Goal: Check status: Check status

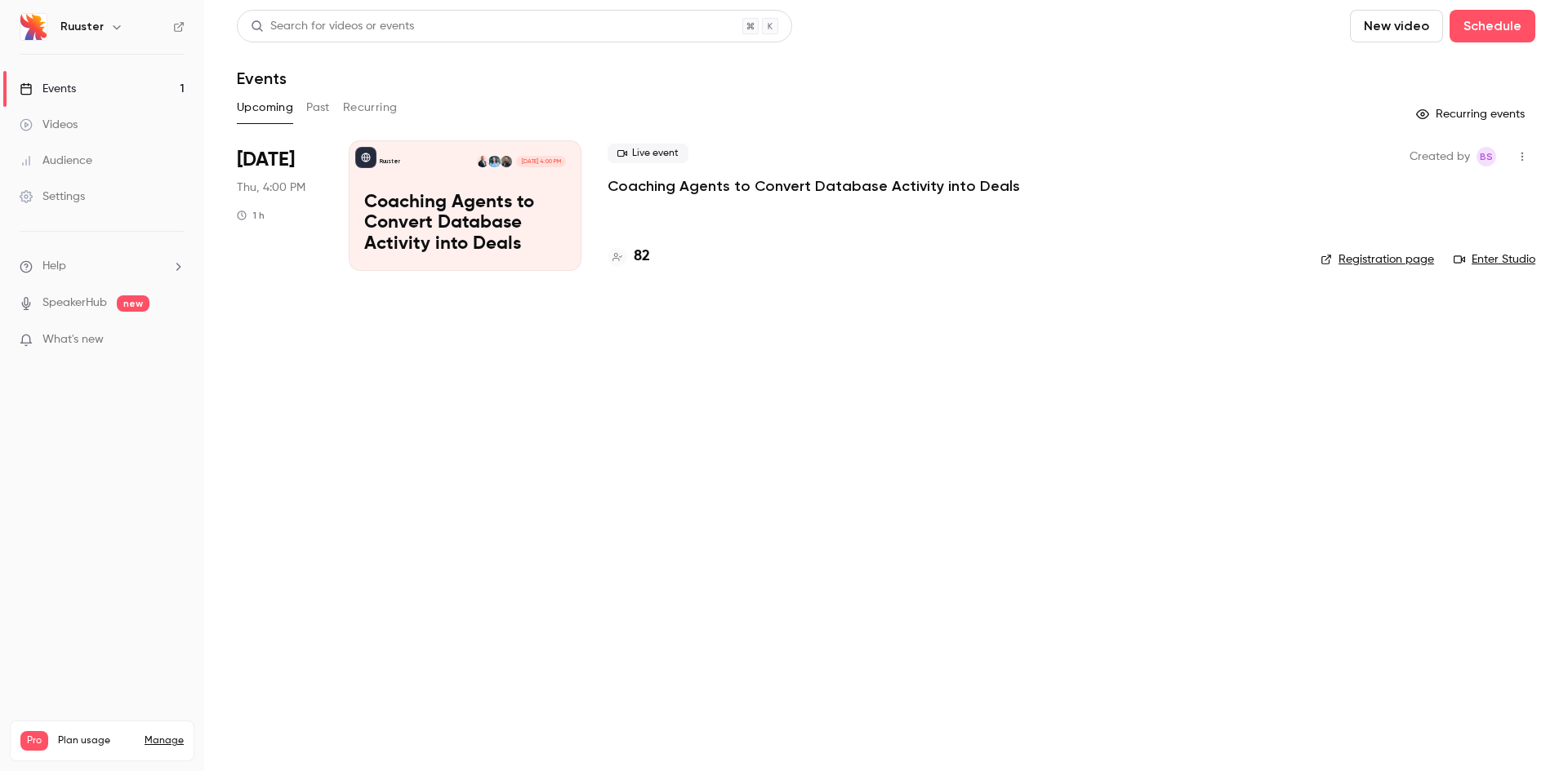
click at [457, 206] on p "Coaching Agents to Convert Database Activity into Deals" at bounding box center [465, 224] width 202 height 63
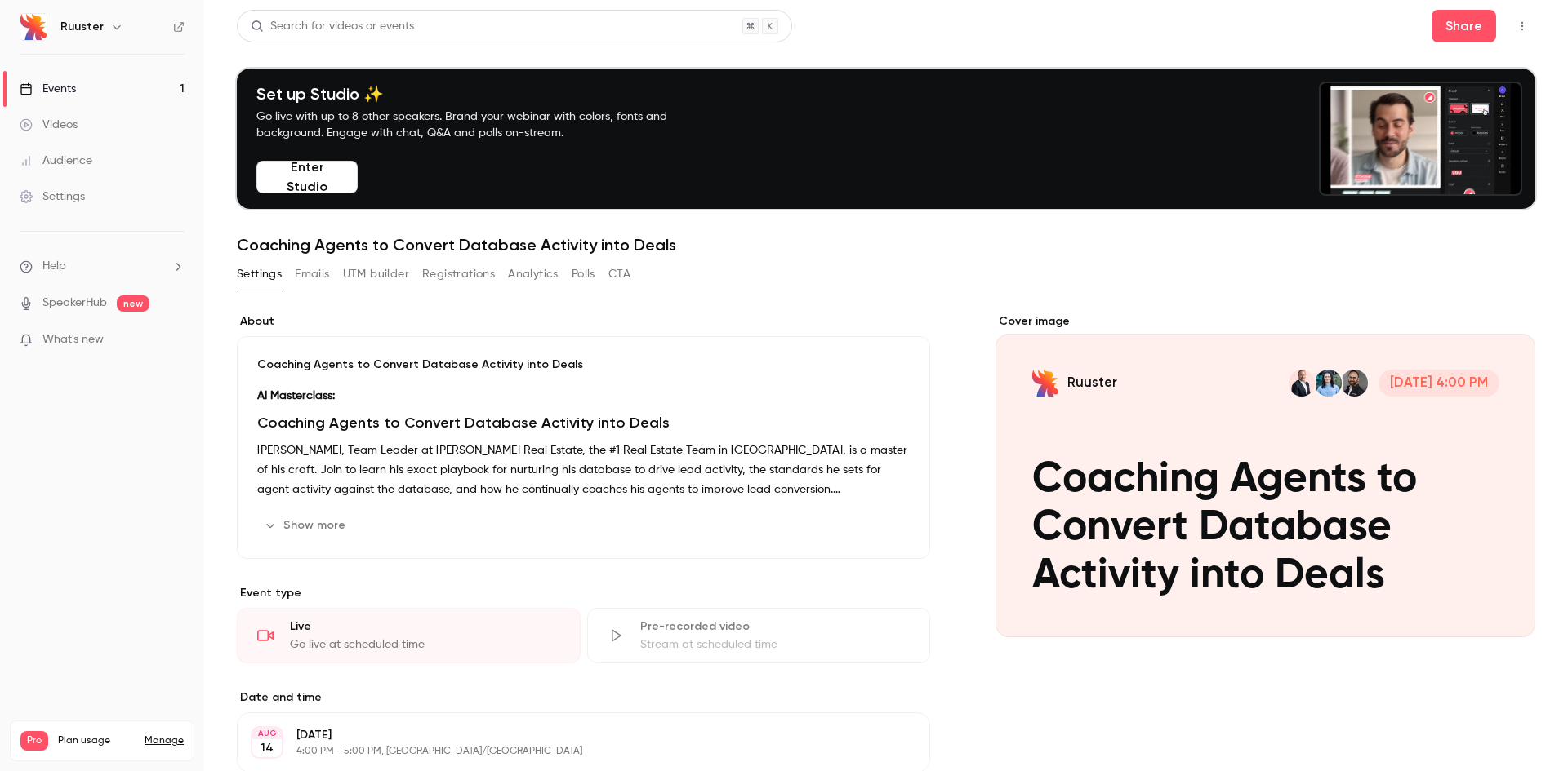
click at [465, 276] on button "Registrations" at bounding box center [459, 274] width 73 height 26
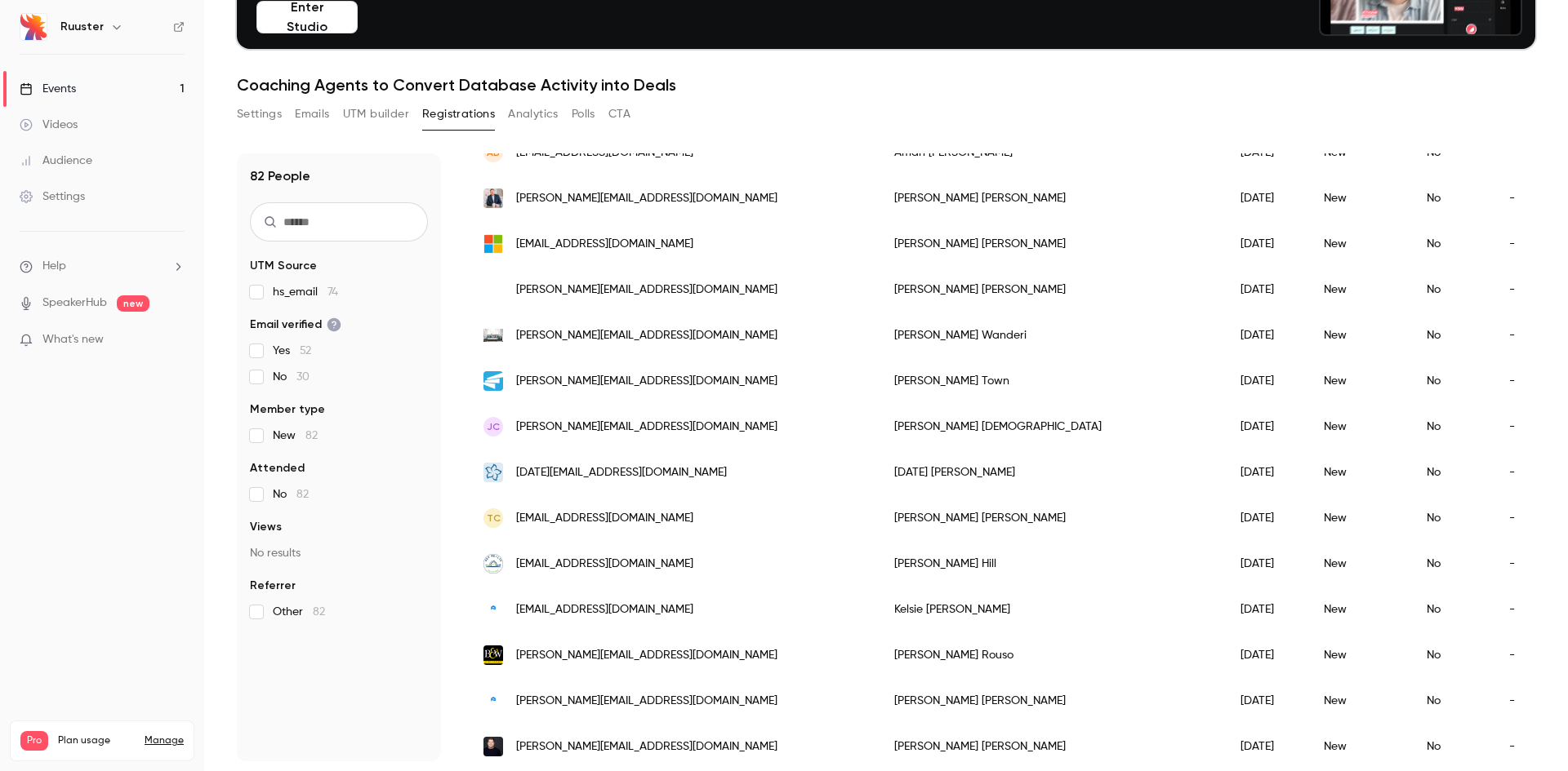
scroll to position [979, 0]
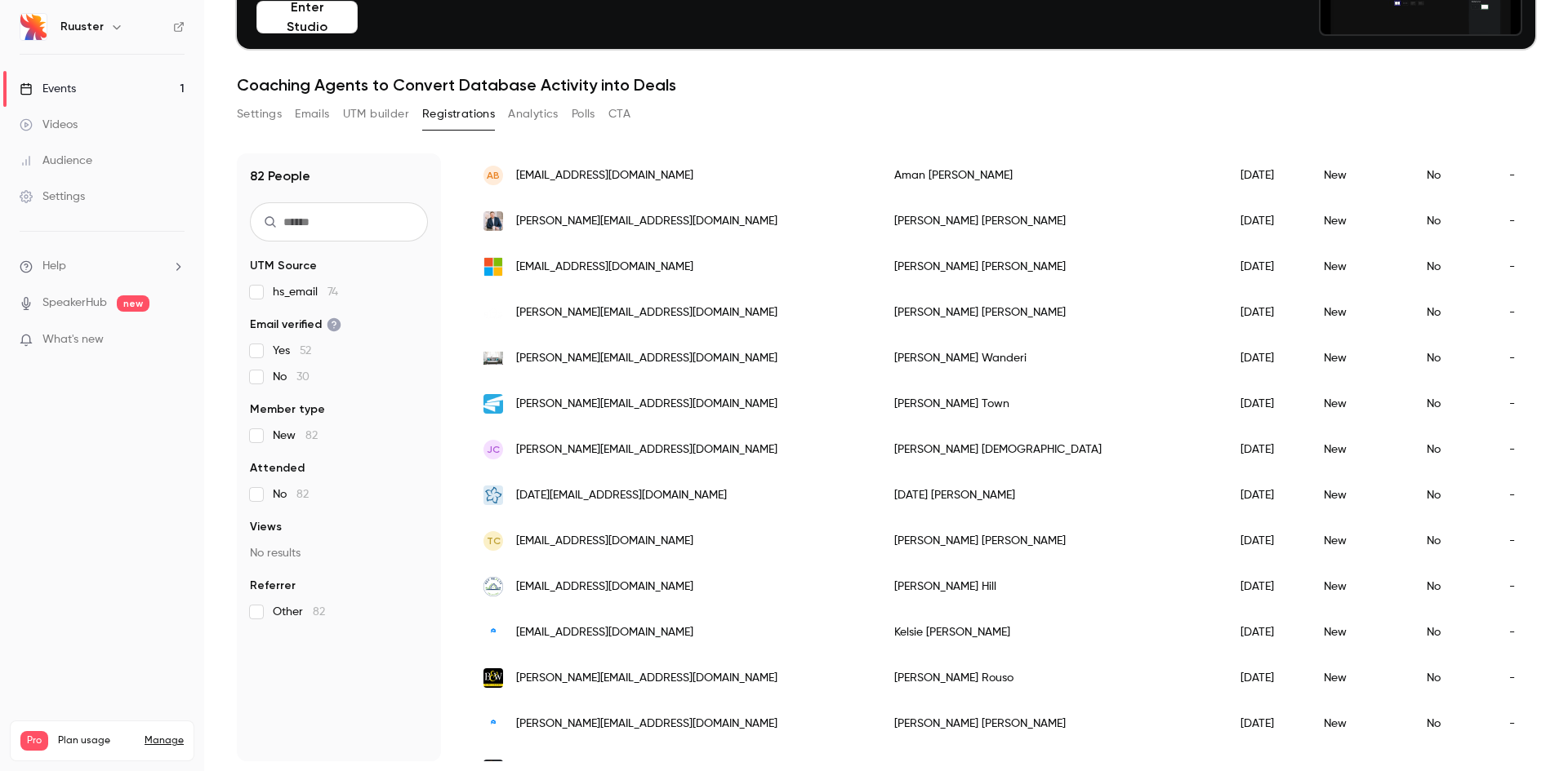
drag, startPoint x: 880, startPoint y: 472, endPoint x: 884, endPoint y: 489, distance: 17.5
drag, startPoint x: 884, startPoint y: 489, endPoint x: 791, endPoint y: 457, distance: 98.4
click at [878, 457] on div "[PERSON_NAME][DEMOGRAPHIC_DATA]" at bounding box center [1051, 449] width 346 height 46
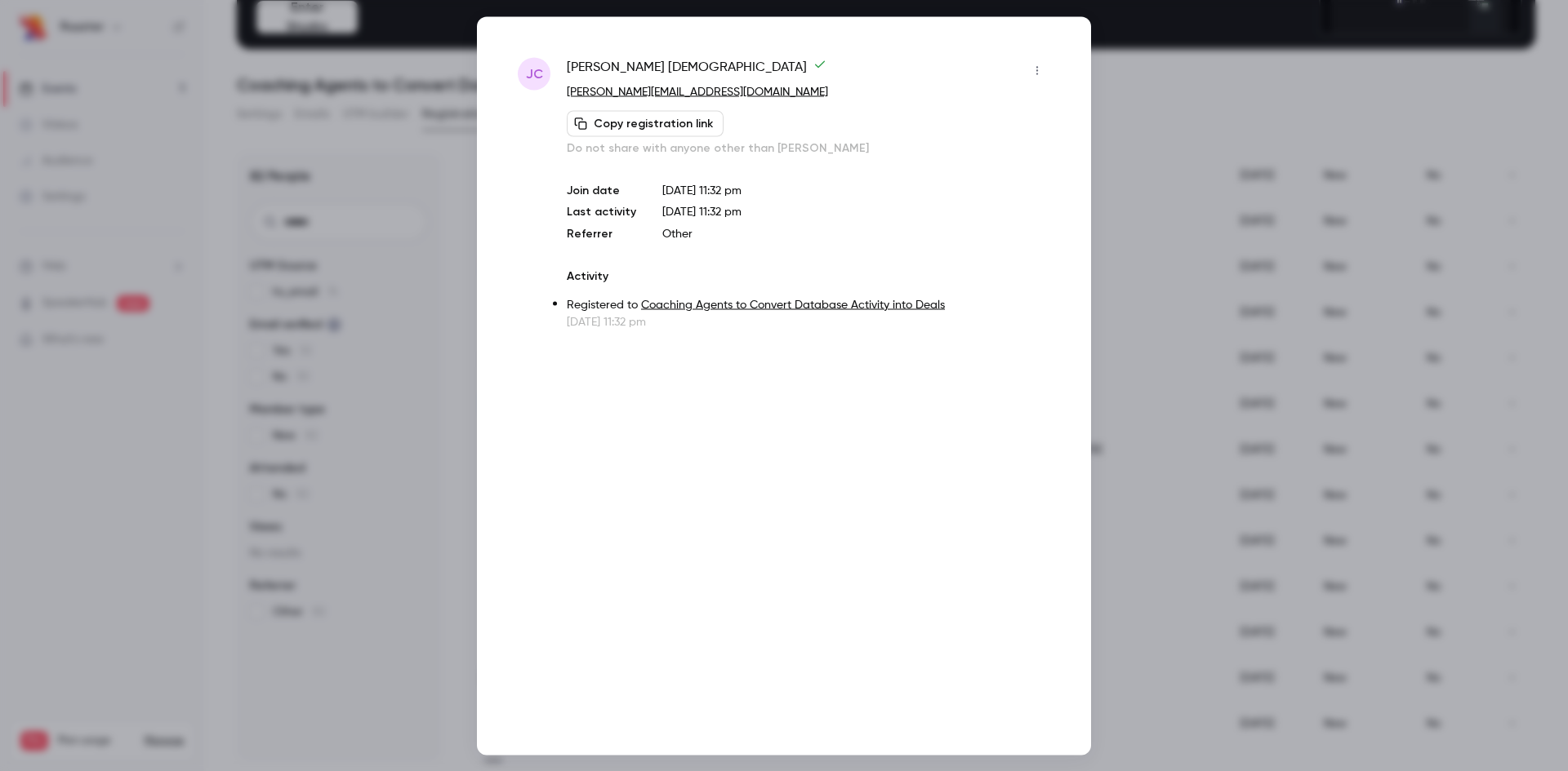
click at [1173, 184] on div at bounding box center [784, 386] width 1568 height 771
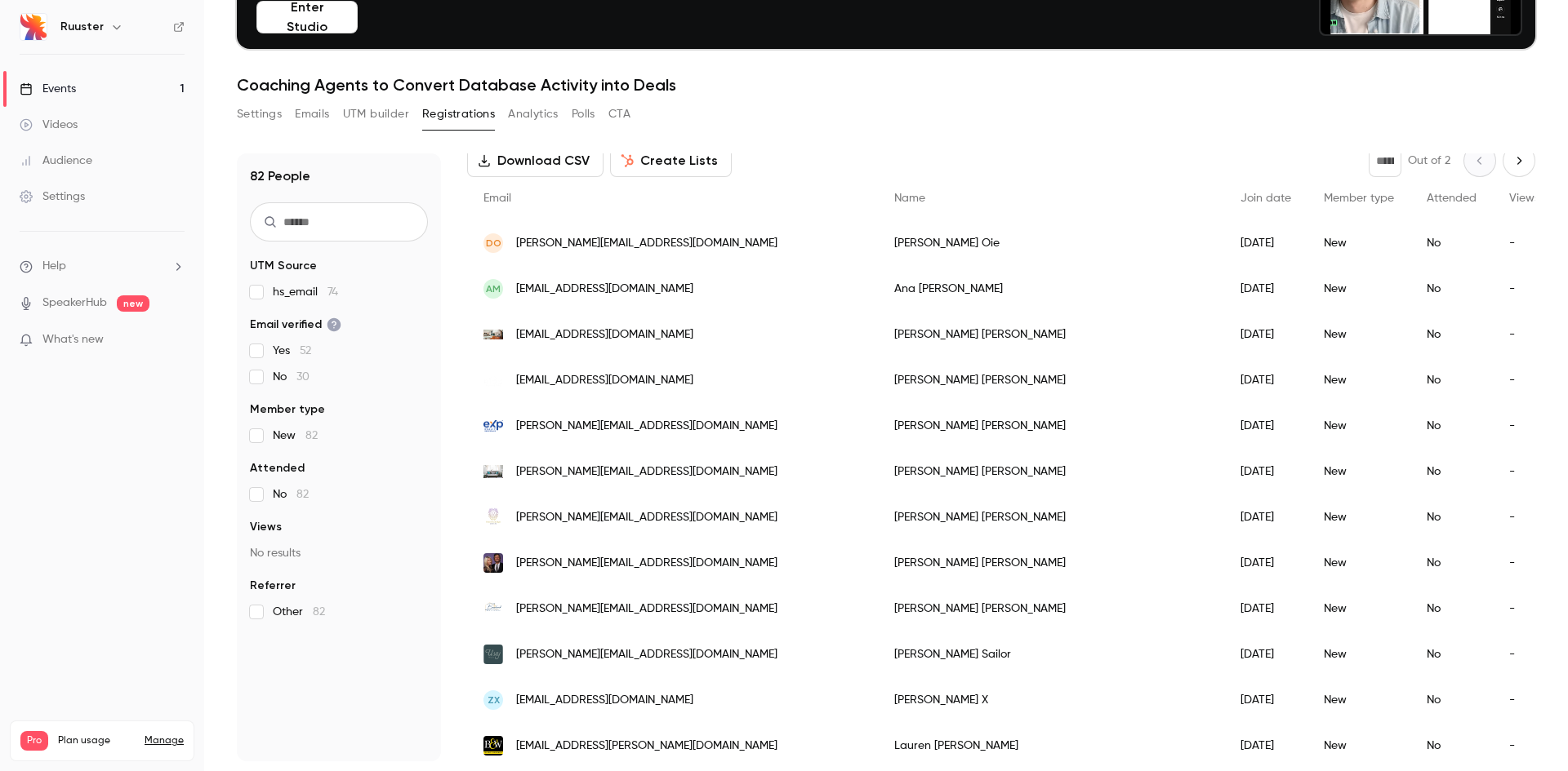
scroll to position [0, 0]
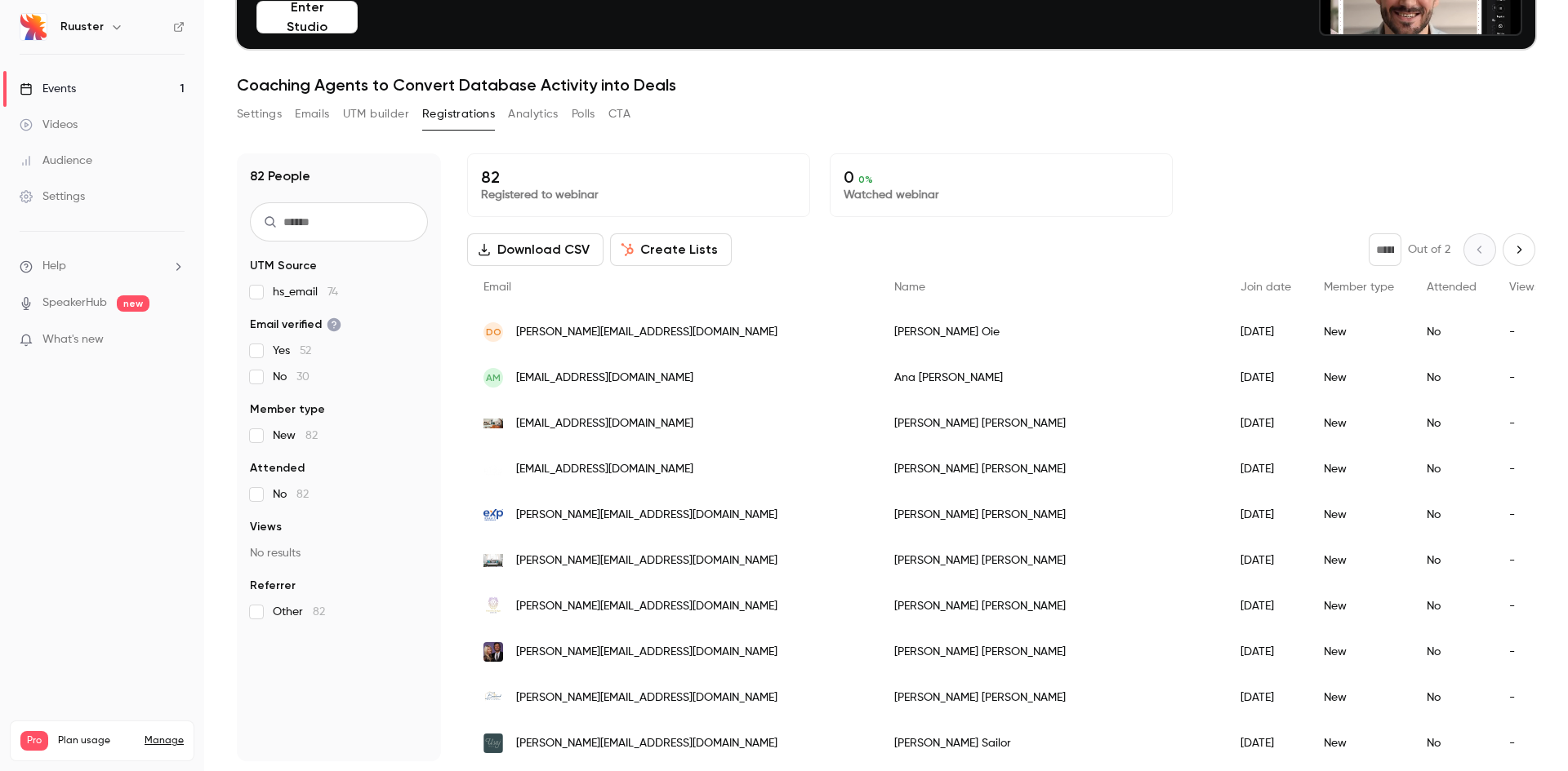
click at [796, 131] on div "Settings Emails UTM builder Registrations Analytics Polls CTA" at bounding box center [886, 117] width 1299 height 32
click at [1085, 130] on div "Settings Emails UTM builder Registrations Analytics Polls CTA" at bounding box center [886, 117] width 1299 height 32
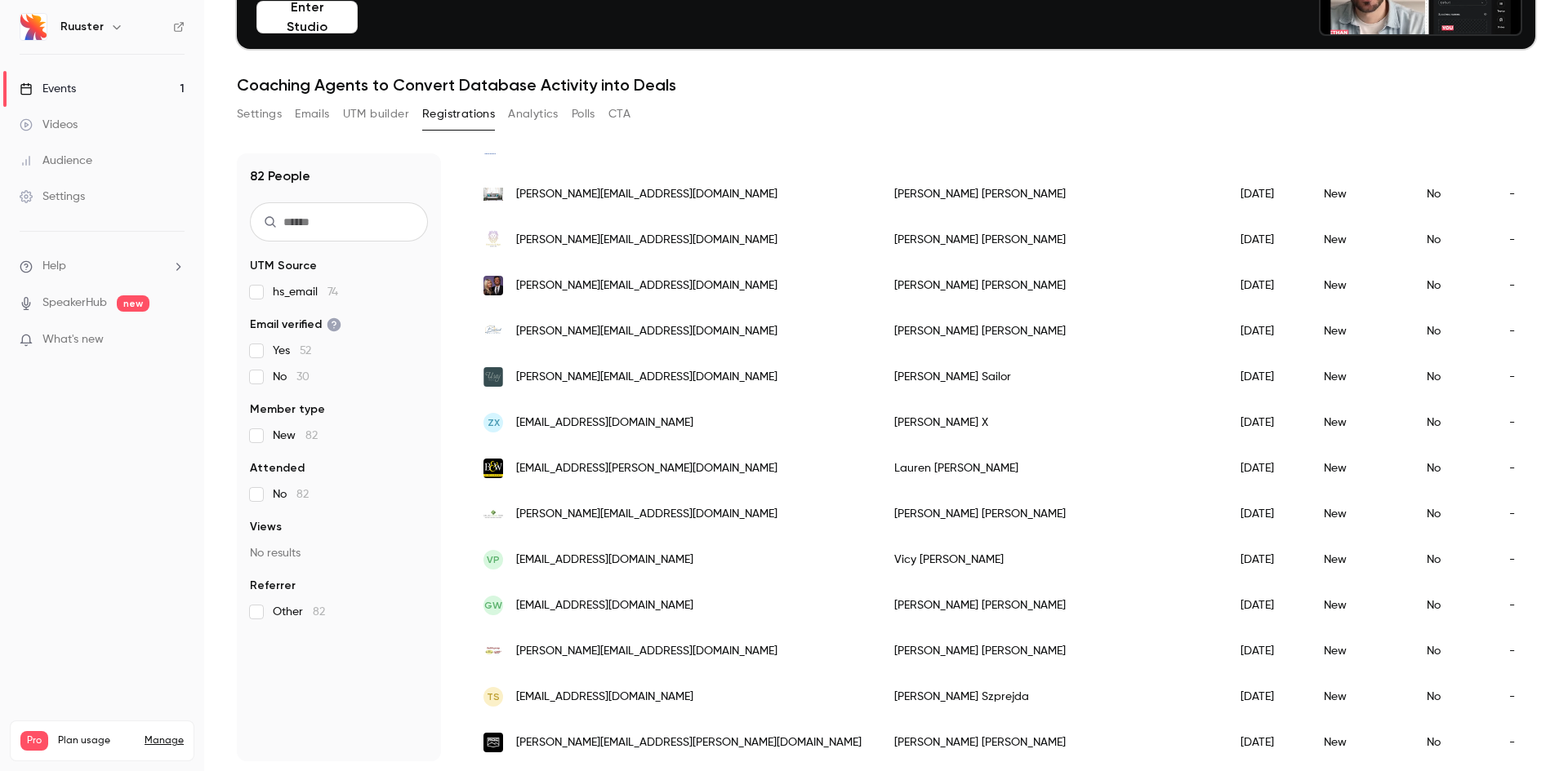
scroll to position [408, 0]
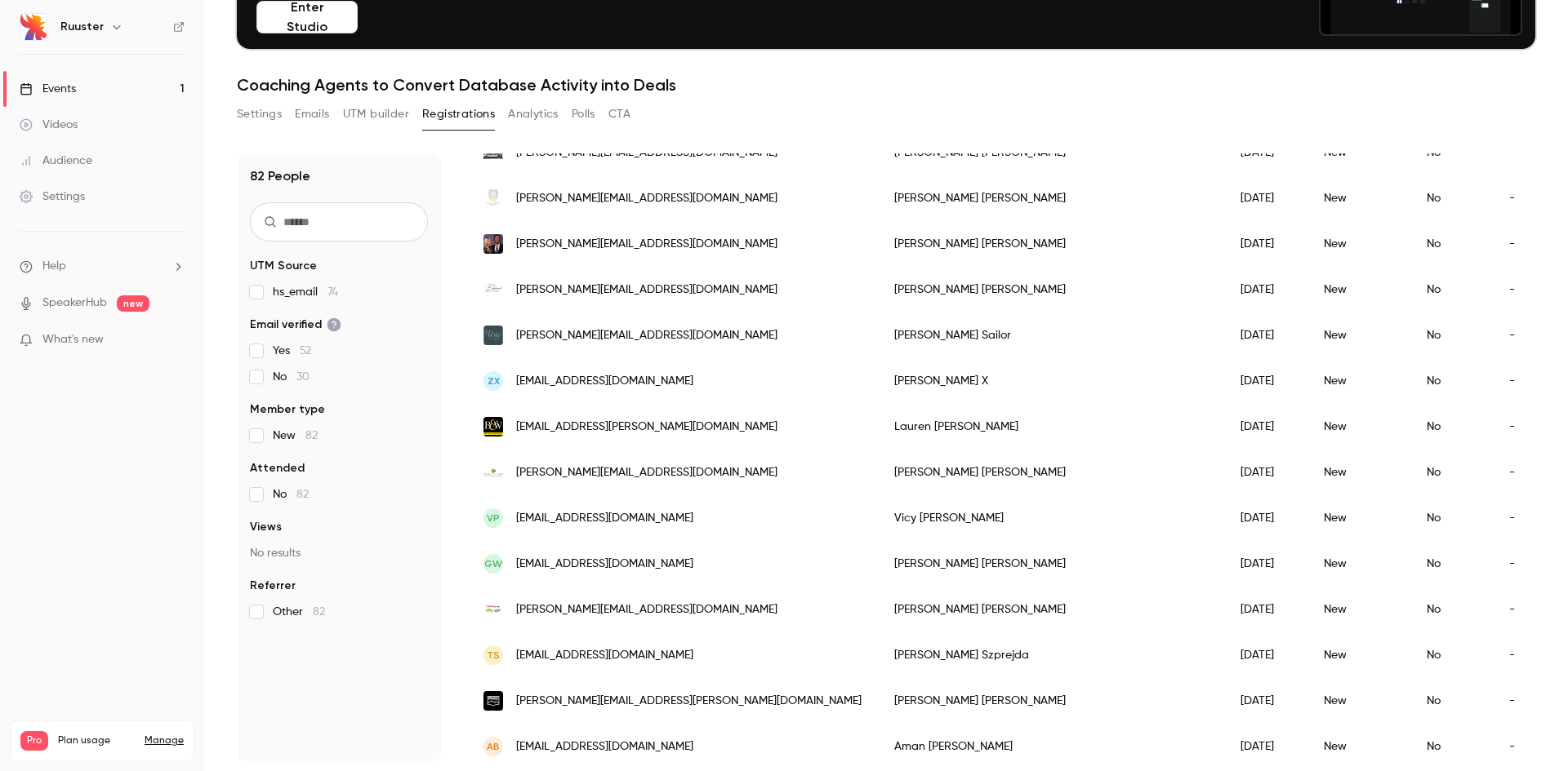
click at [878, 422] on div "[PERSON_NAME]" at bounding box center [1051, 427] width 346 height 46
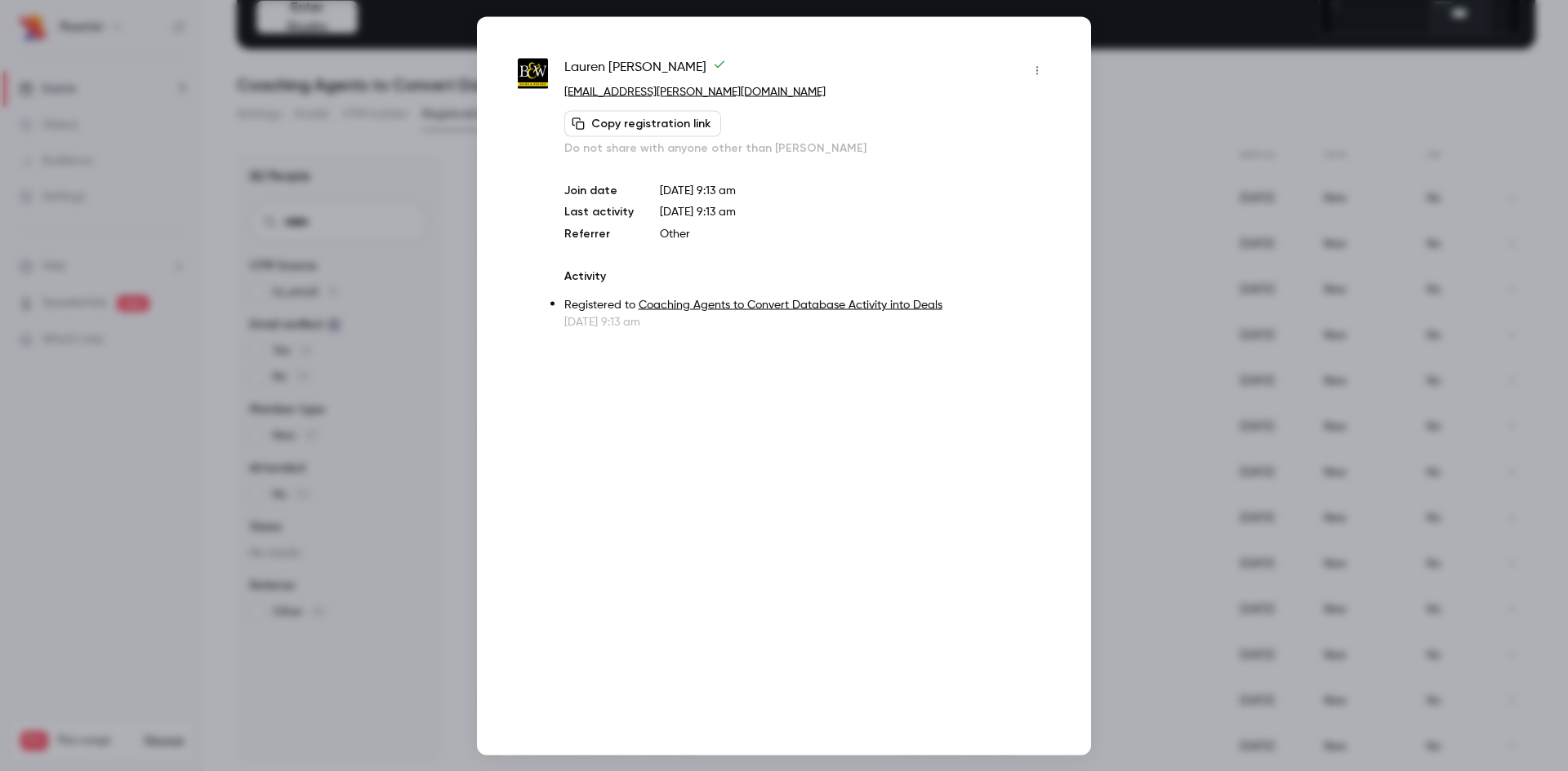
click at [445, 456] on div at bounding box center [784, 386] width 1568 height 771
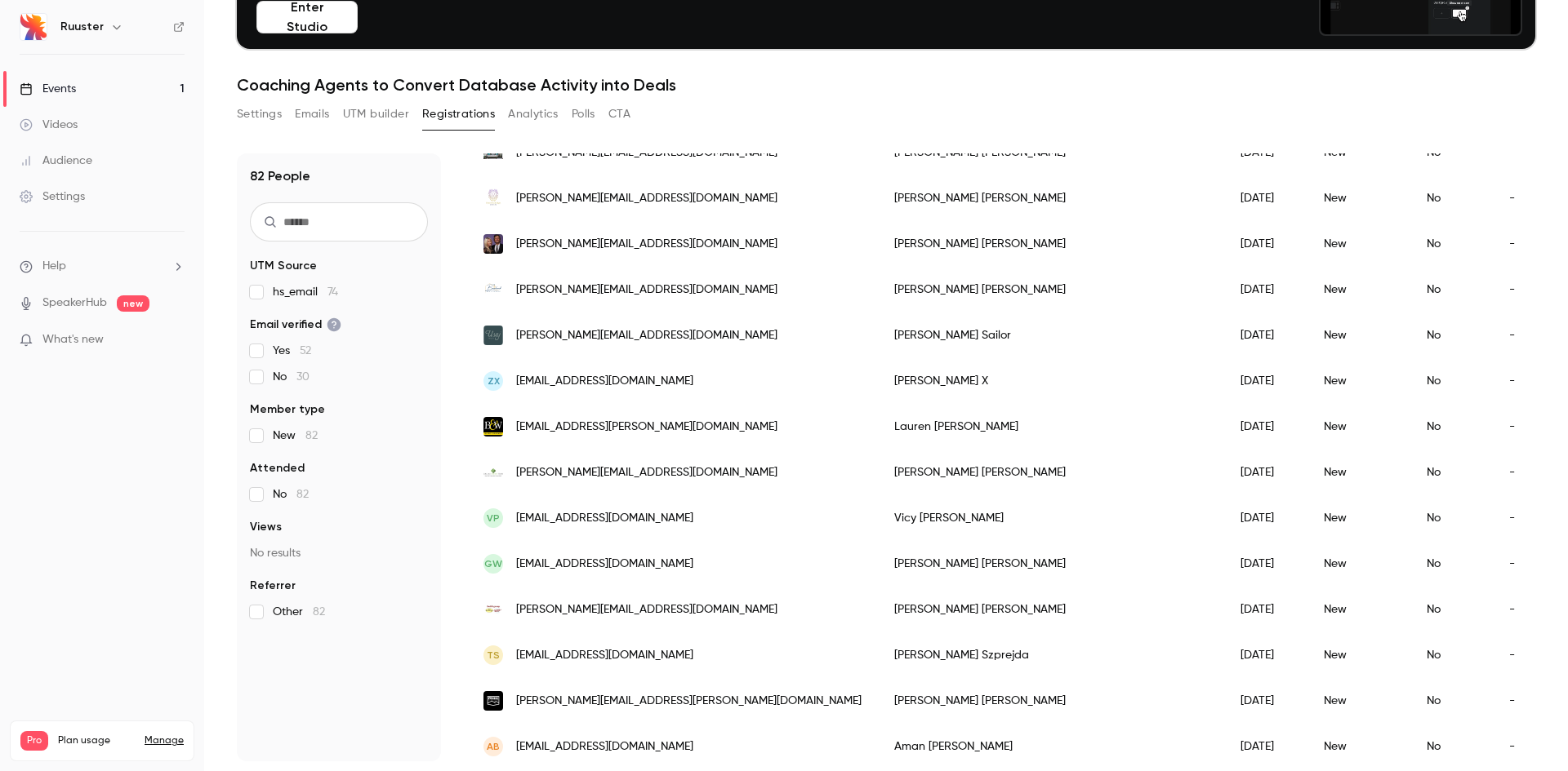
scroll to position [0, 0]
